Goal: Book appointment/travel/reservation

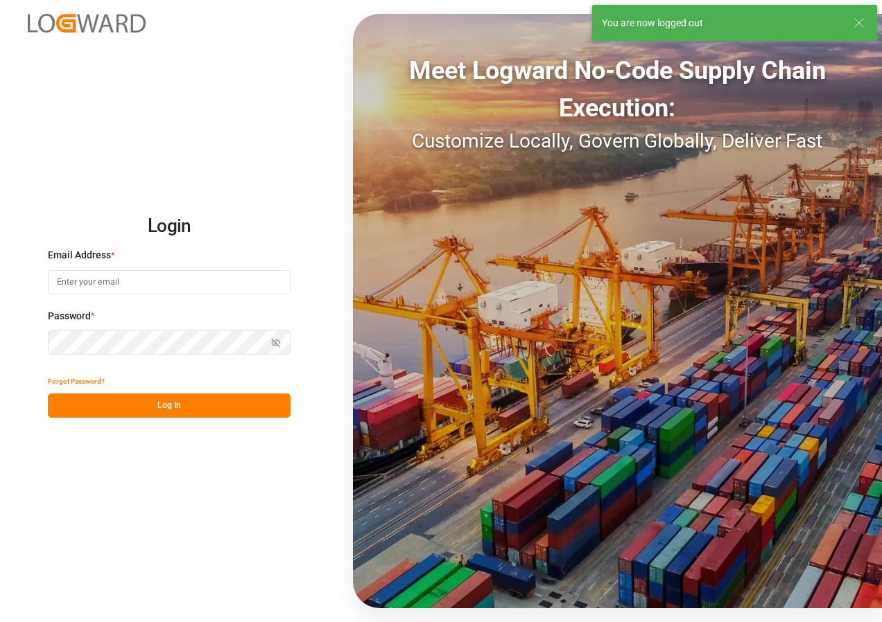
type input "[EMAIL_ADDRESS][DOMAIN_NAME]"
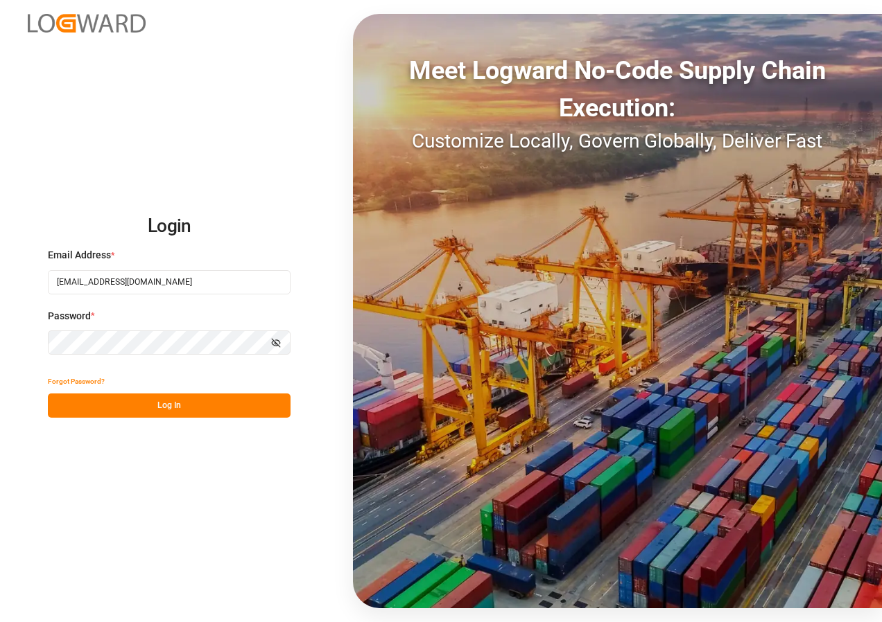
click at [142, 410] on button "Log In" at bounding box center [169, 406] width 243 height 24
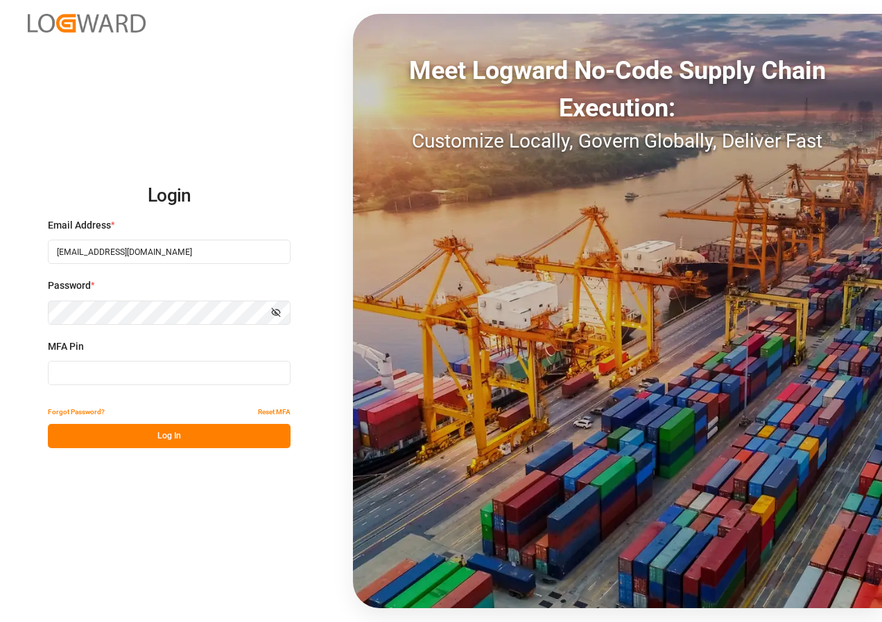
click at [120, 373] on input at bounding box center [169, 373] width 243 height 24
type input "788675"
click at [146, 438] on button "Log In" at bounding box center [169, 436] width 243 height 24
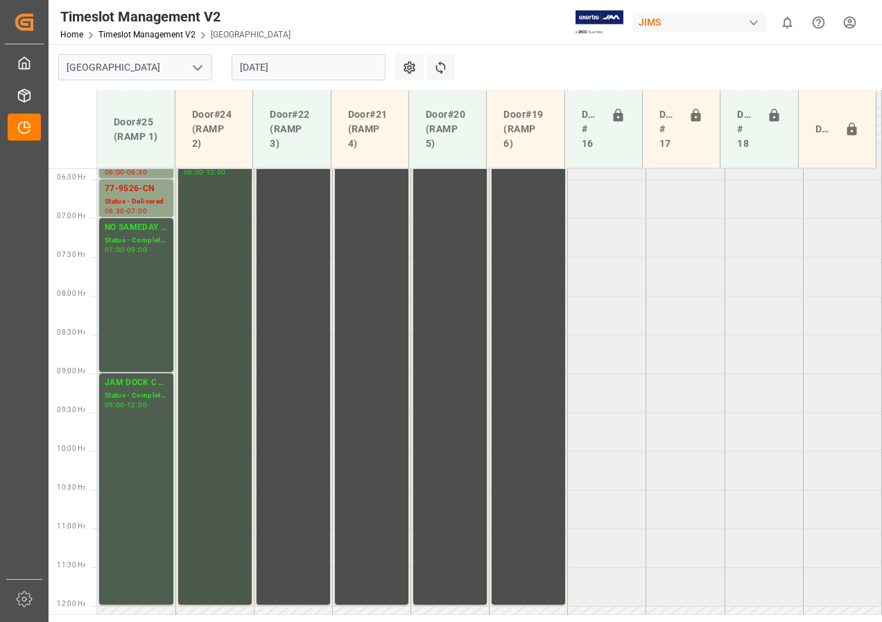
scroll to position [356, 0]
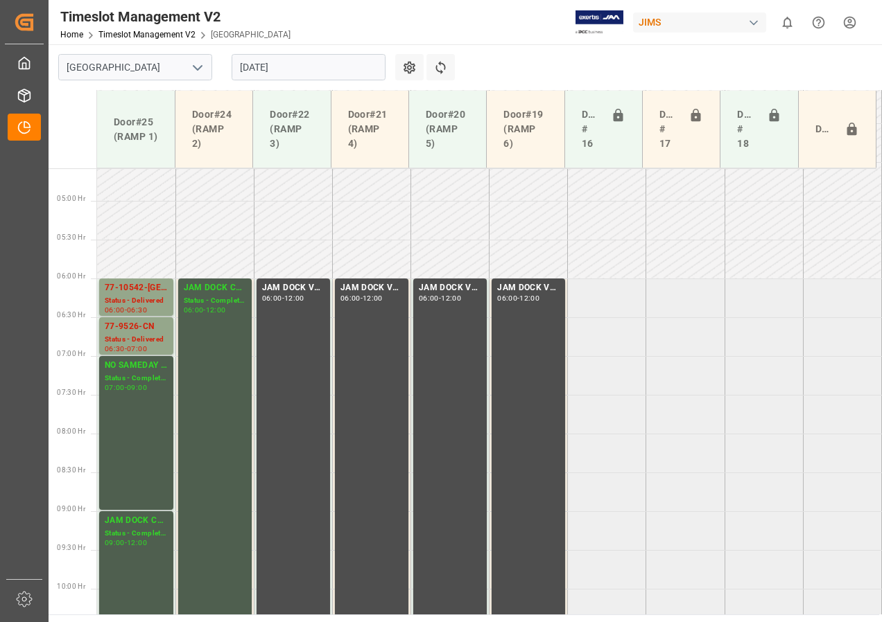
click at [259, 65] on input "[DATE]" at bounding box center [308, 67] width 154 height 26
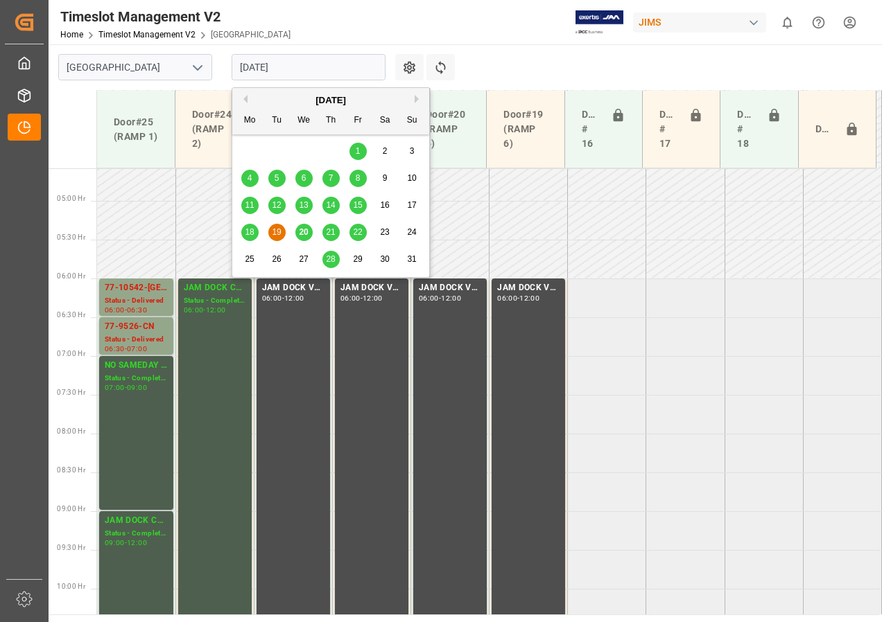
click at [308, 231] on div "20" at bounding box center [303, 233] width 17 height 17
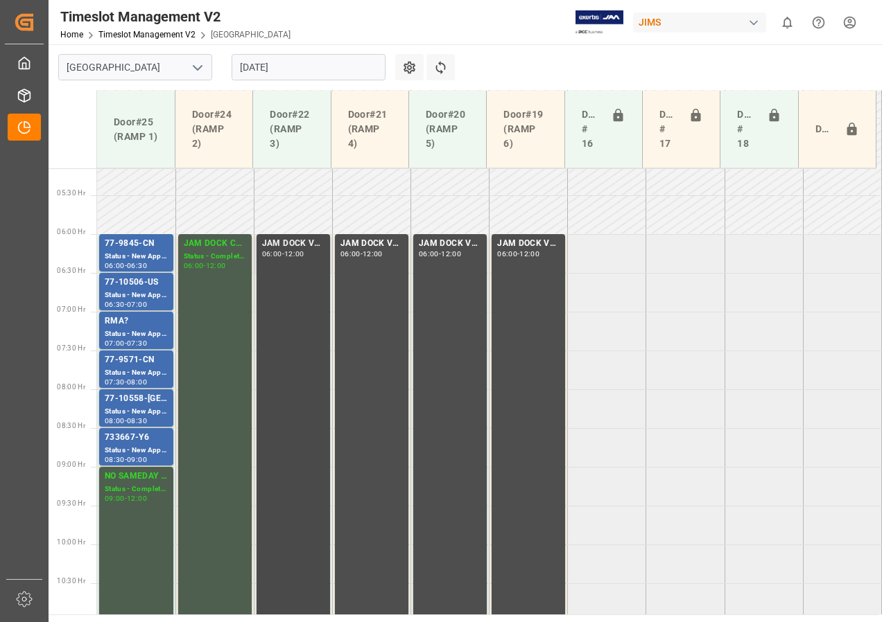
scroll to position [425, 0]
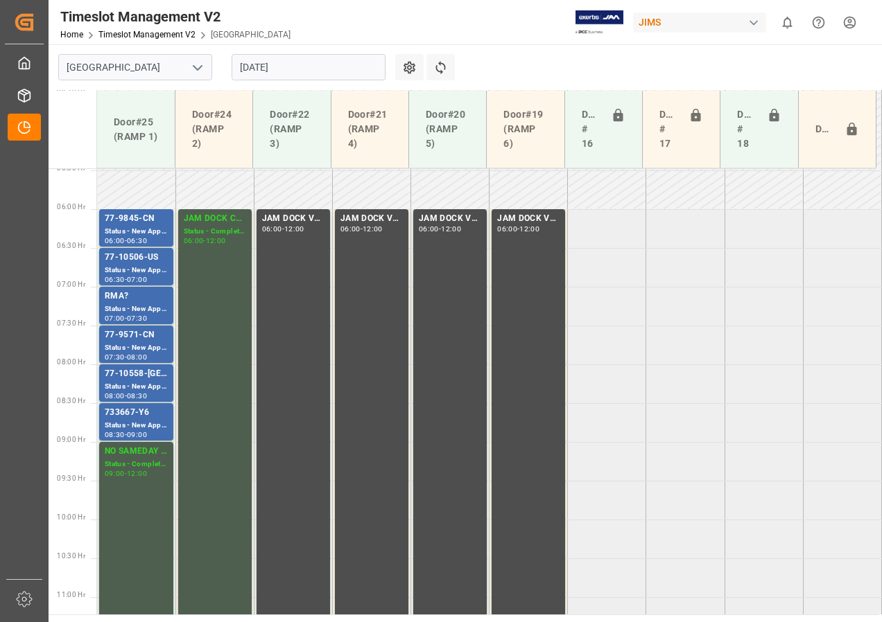
click at [256, 65] on input "[DATE]" at bounding box center [308, 67] width 154 height 26
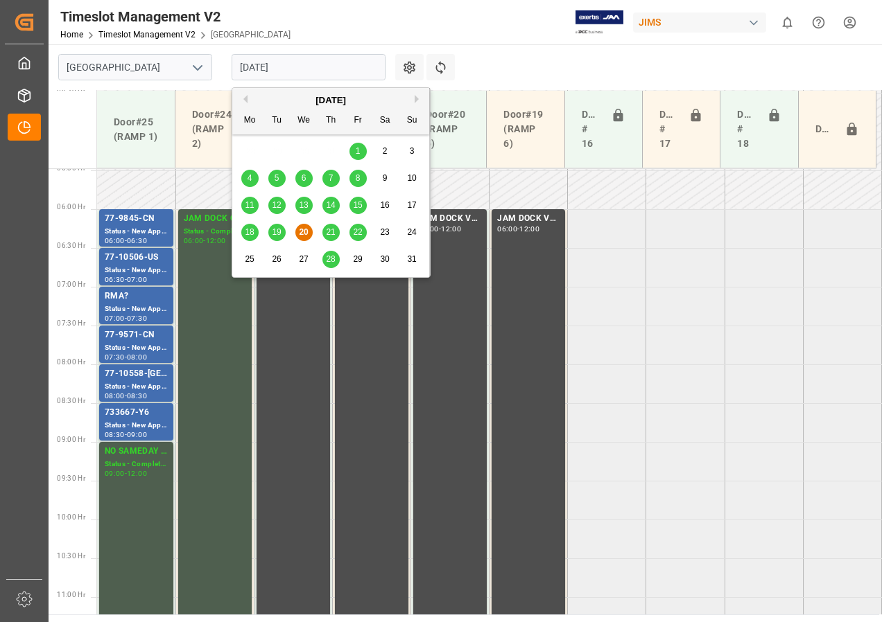
click at [335, 233] on span "21" at bounding box center [330, 232] width 9 height 10
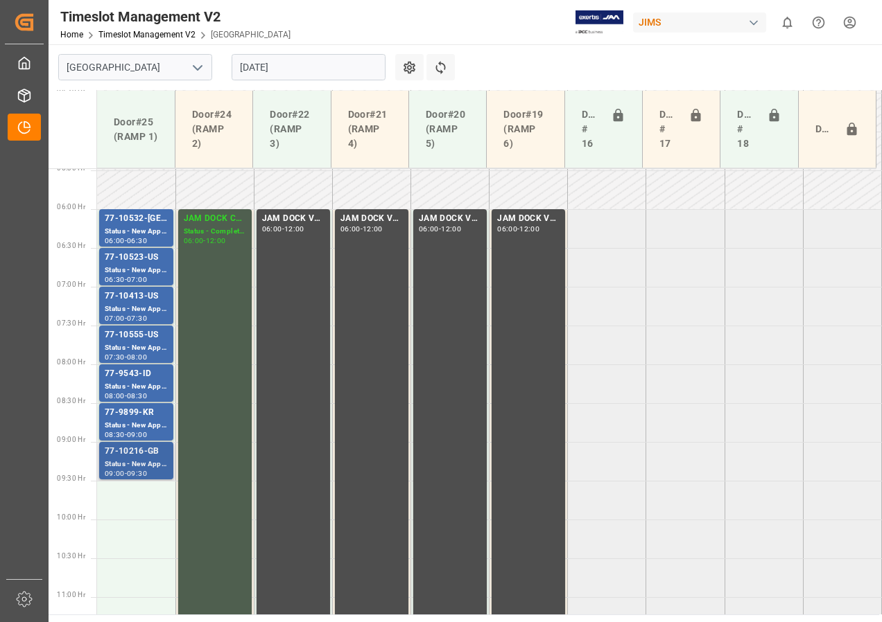
click at [128, 457] on div "77-10216-GB" at bounding box center [136, 452] width 63 height 14
click at [134, 412] on div "77-9899-KR" at bounding box center [136, 413] width 63 height 14
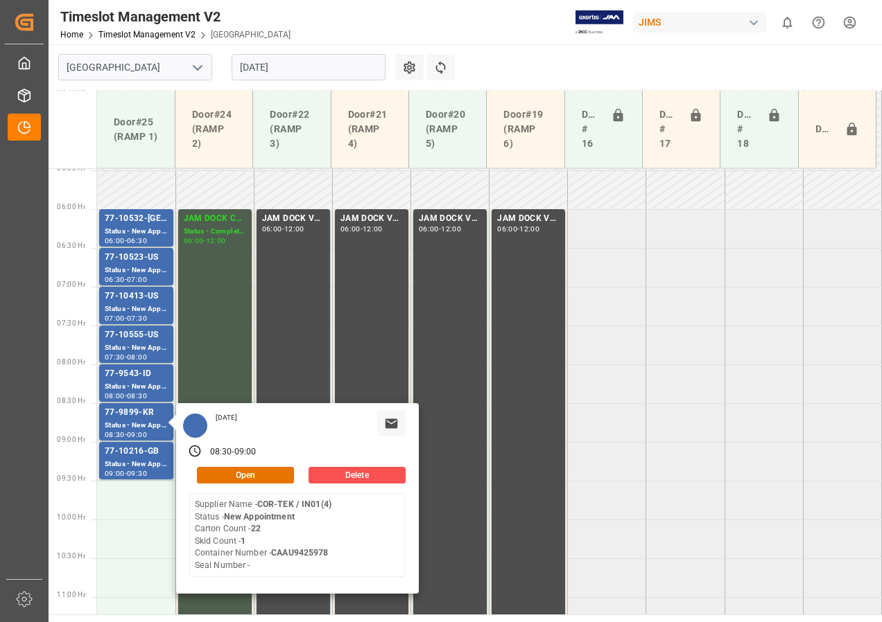
click at [260, 66] on input "[DATE]" at bounding box center [308, 67] width 154 height 26
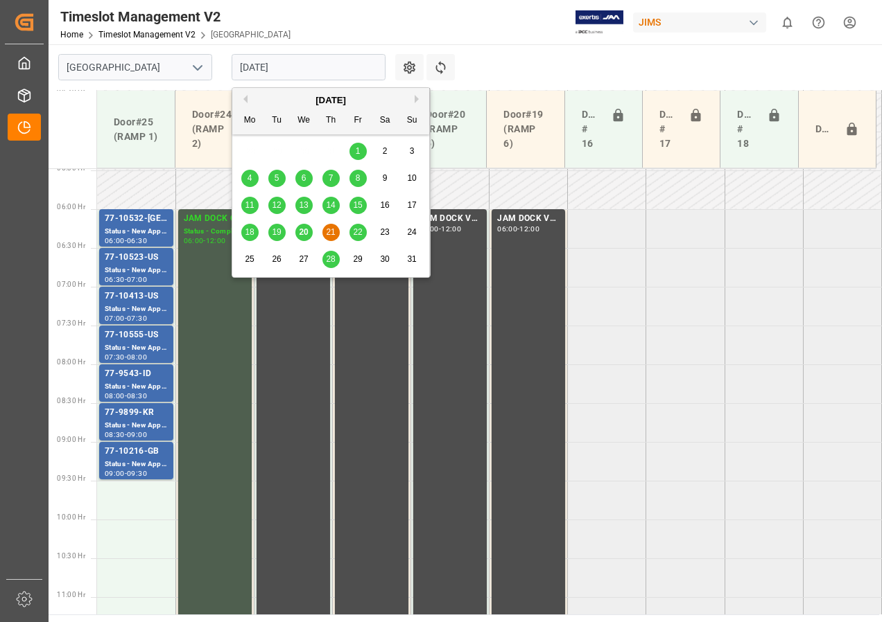
click at [351, 227] on div "22" at bounding box center [357, 233] width 17 height 17
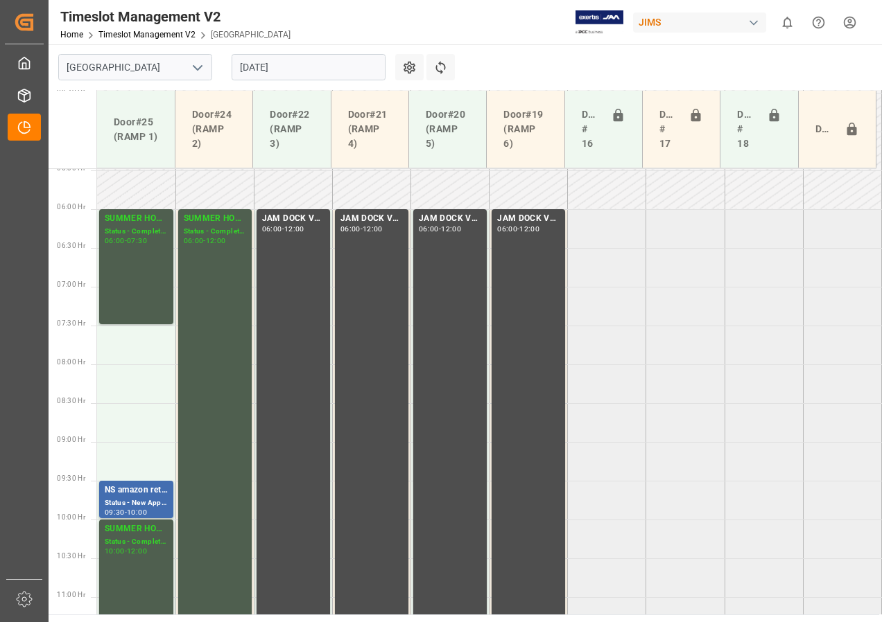
click at [255, 67] on input "[DATE]" at bounding box center [308, 67] width 154 height 26
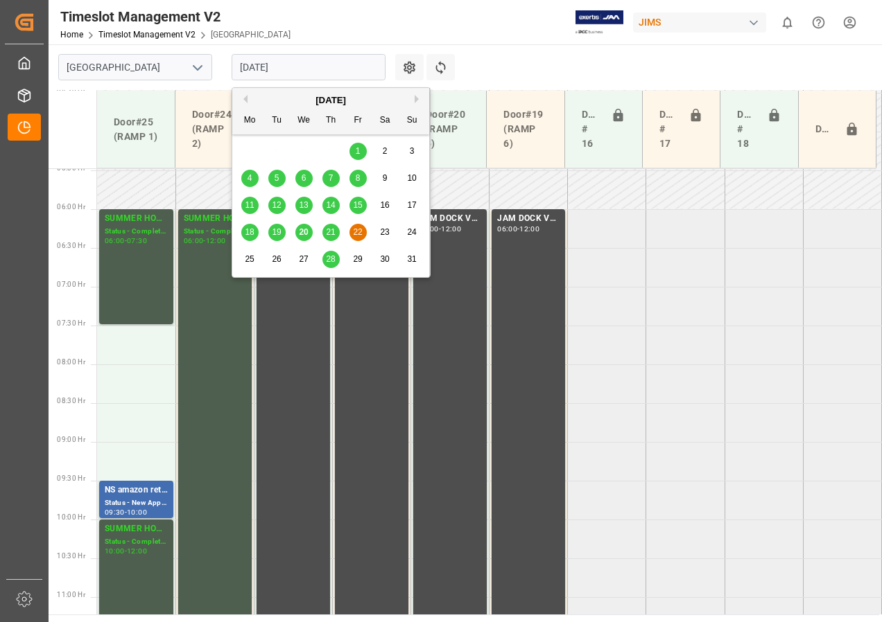
click at [306, 233] on span "20" at bounding box center [303, 232] width 9 height 10
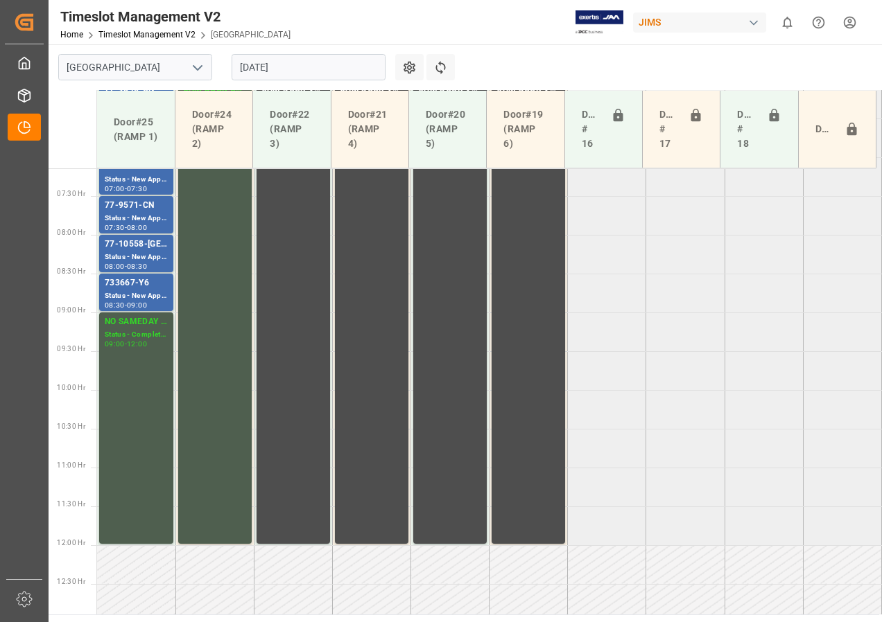
scroll to position [563, 0]
